Goal: Task Accomplishment & Management: Manage account settings

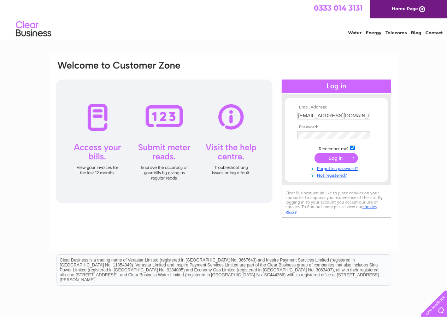
click at [331, 156] on input "submit" at bounding box center [335, 158] width 43 height 10
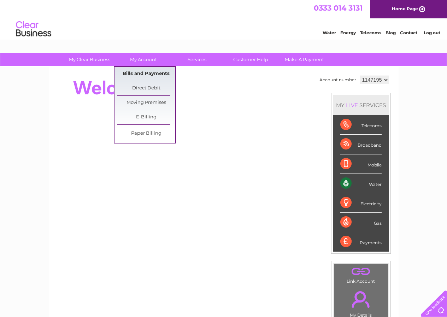
click at [137, 71] on link "Bills and Payments" at bounding box center [146, 74] width 58 height 14
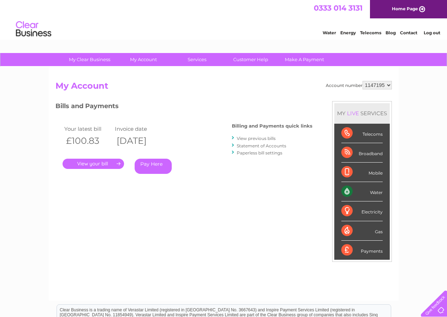
click at [93, 161] on link "." at bounding box center [92, 164] width 61 height 10
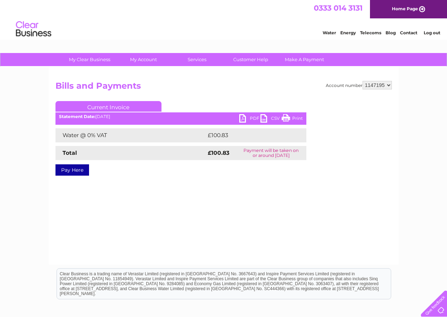
click at [250, 113] on ul "Current Invoice" at bounding box center [180, 107] width 251 height 13
click at [249, 119] on link "PDF" at bounding box center [249, 119] width 21 height 10
click at [428, 33] on link "Log out" at bounding box center [431, 32] width 17 height 5
